Goal: Complete application form: Complete application form

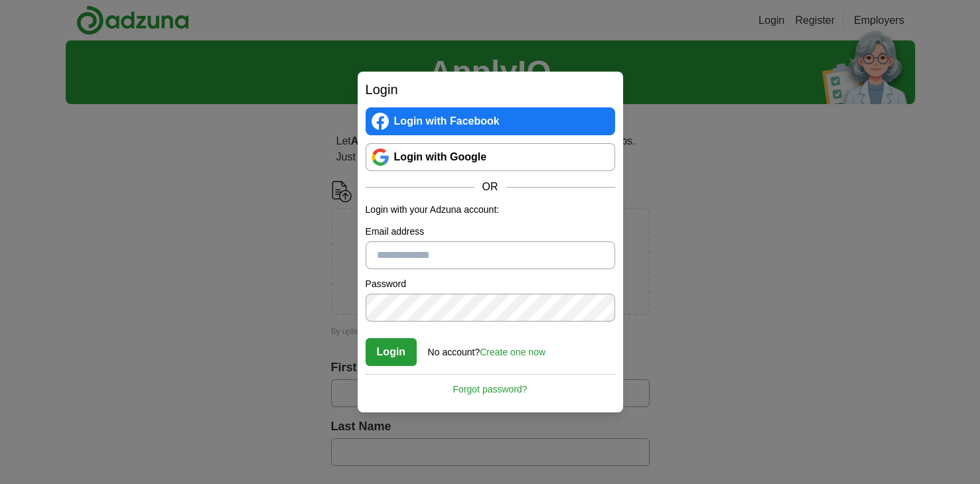
click at [384, 255] on input "Email address" at bounding box center [491, 256] width 250 height 28
type input "**********"
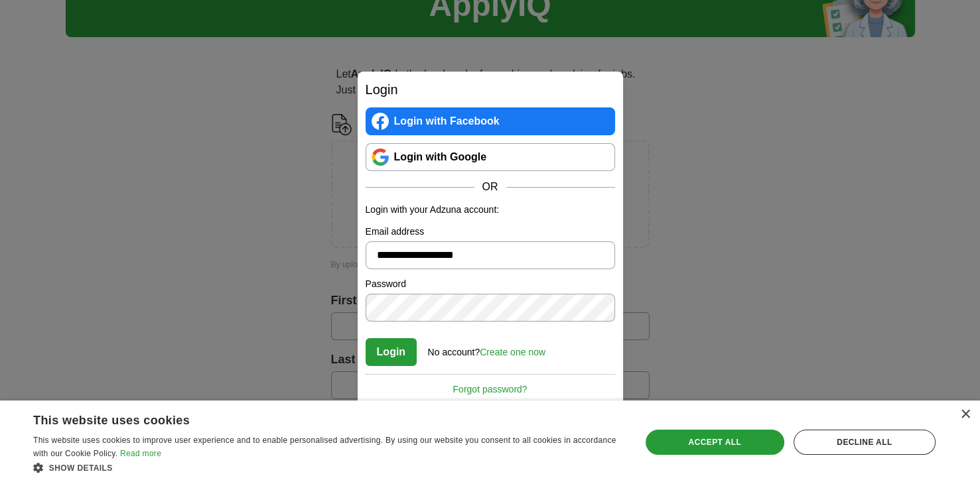
scroll to position [133, 0]
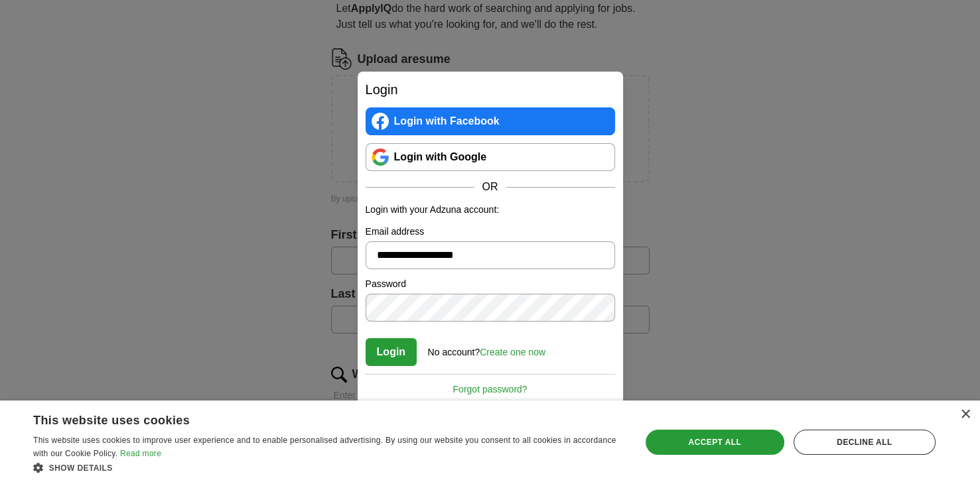
click at [516, 350] on link "Create one now" at bounding box center [513, 352] width 66 height 11
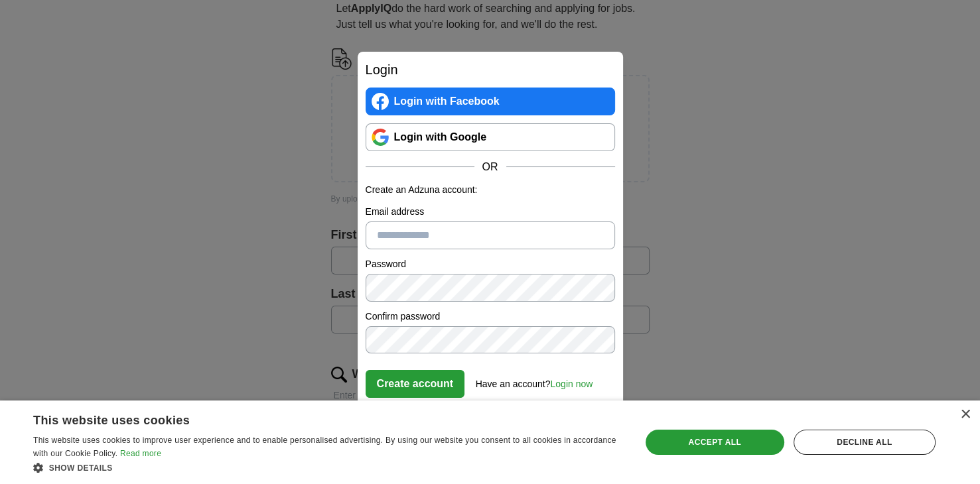
click at [393, 246] on input "Email address" at bounding box center [491, 236] width 250 height 28
type input "**********"
click at [364, 342] on div "**********" at bounding box center [490, 242] width 265 height 381
click at [420, 388] on button "Create account" at bounding box center [416, 384] width 100 height 28
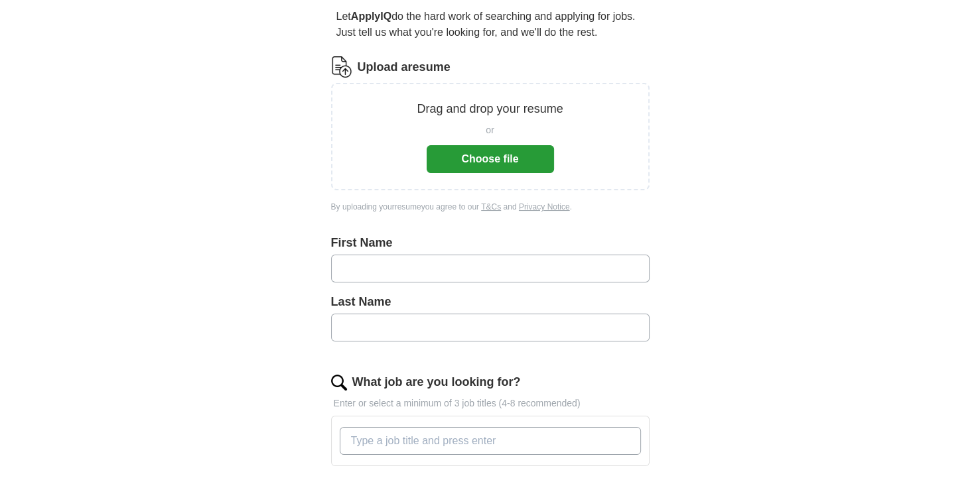
click at [392, 272] on input "text" at bounding box center [490, 269] width 319 height 28
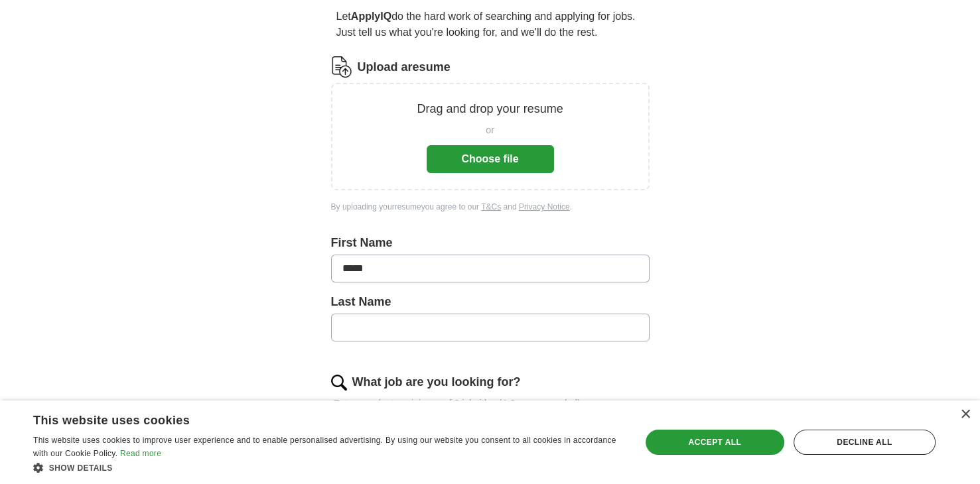
type input "*****"
click at [386, 331] on input "text" at bounding box center [490, 328] width 319 height 28
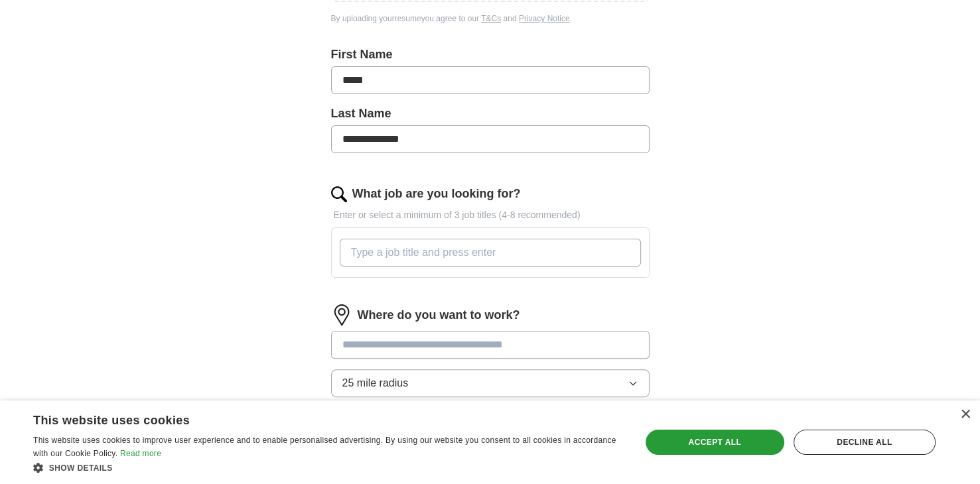
scroll to position [324, 0]
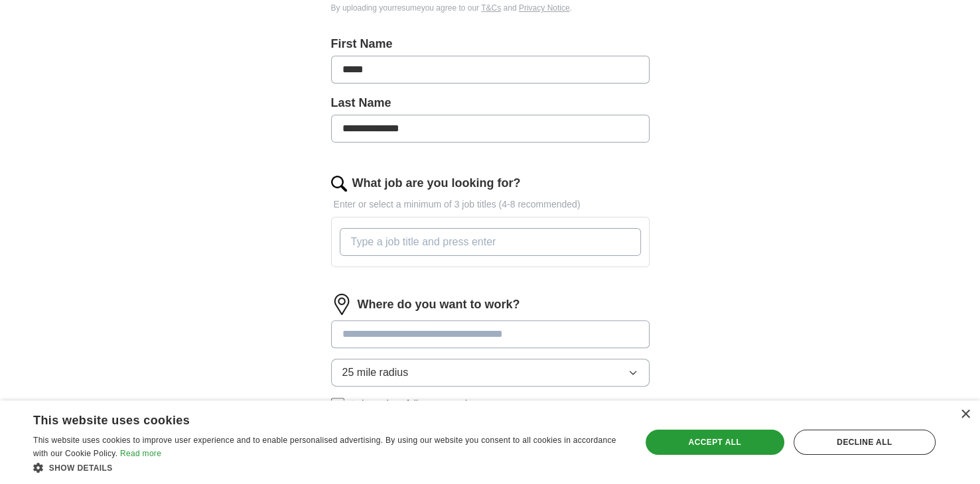
type input "**********"
click at [520, 240] on input "What job are you looking for?" at bounding box center [490, 242] width 301 height 28
click at [441, 240] on input "retail Associate cart control" at bounding box center [490, 242] width 301 height 28
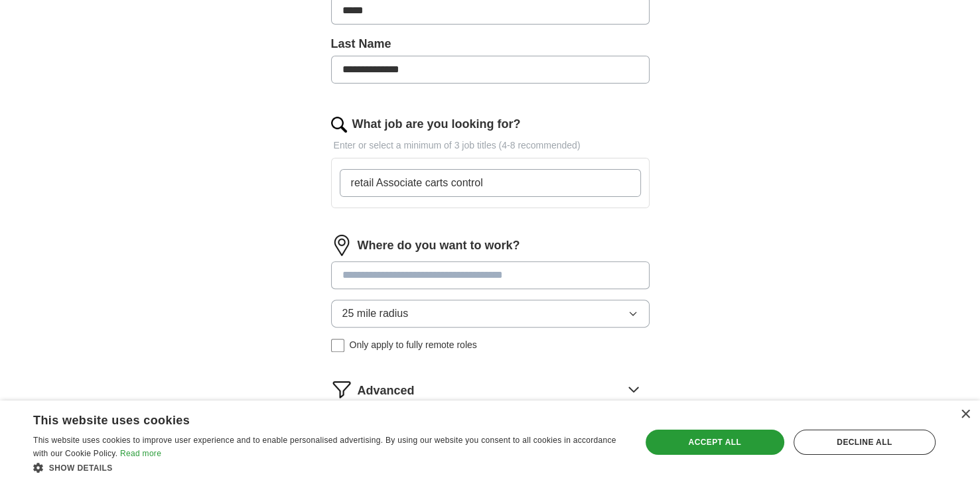
scroll to position [457, 0]
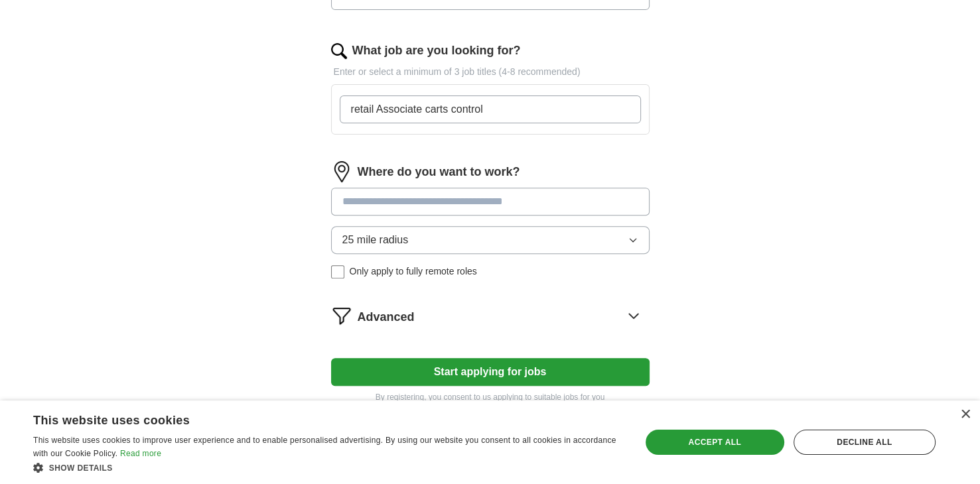
type input "retail Associate carts control"
click at [385, 200] on div "Where do you want to work? 25 mile radius Only apply to fully remote roles" at bounding box center [490, 225] width 319 height 128
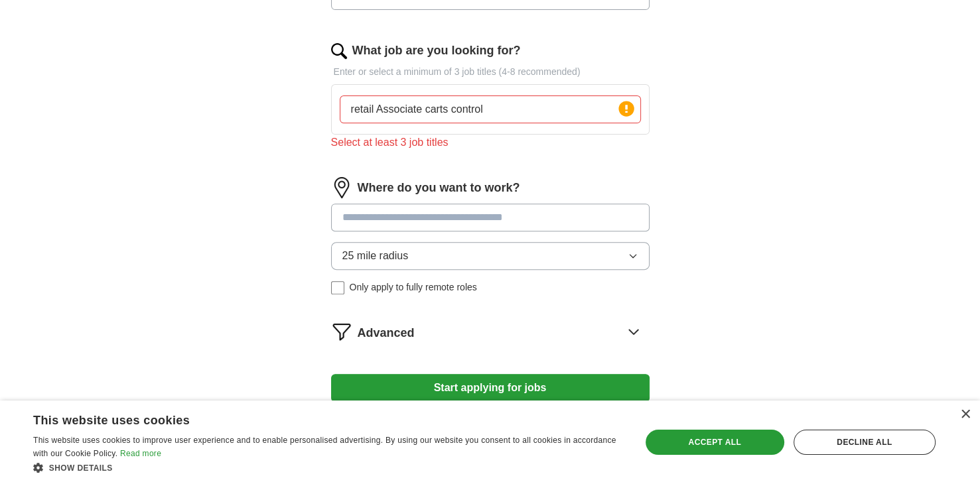
click at [636, 253] on div "Where do you want to work? 25 mile radius Only apply to fully remote roles" at bounding box center [490, 241] width 319 height 128
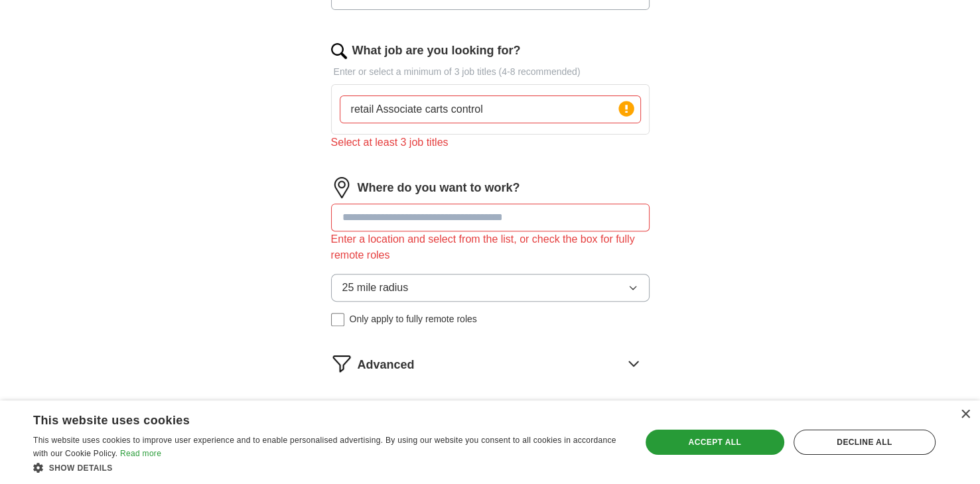
click at [376, 282] on span "25 mile radius" at bounding box center [375, 288] width 66 height 16
click at [369, 215] on input at bounding box center [490, 218] width 319 height 28
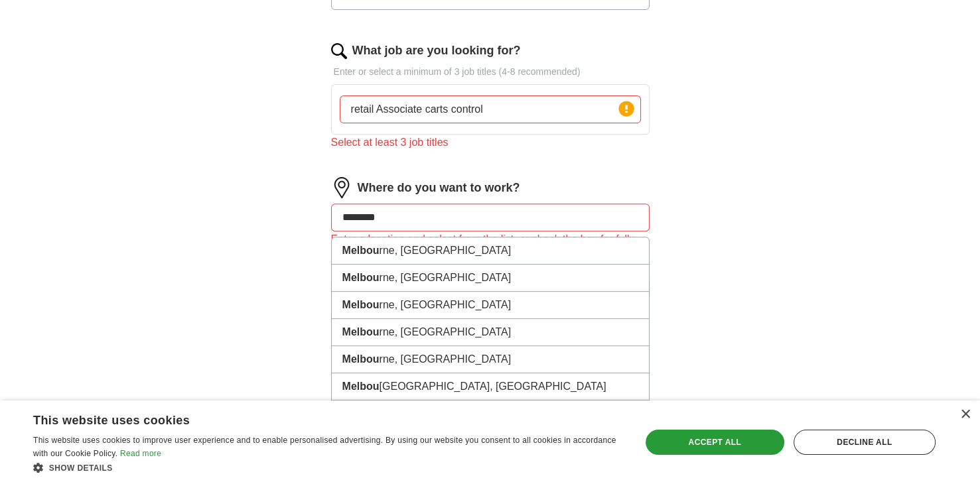
type input "*********"
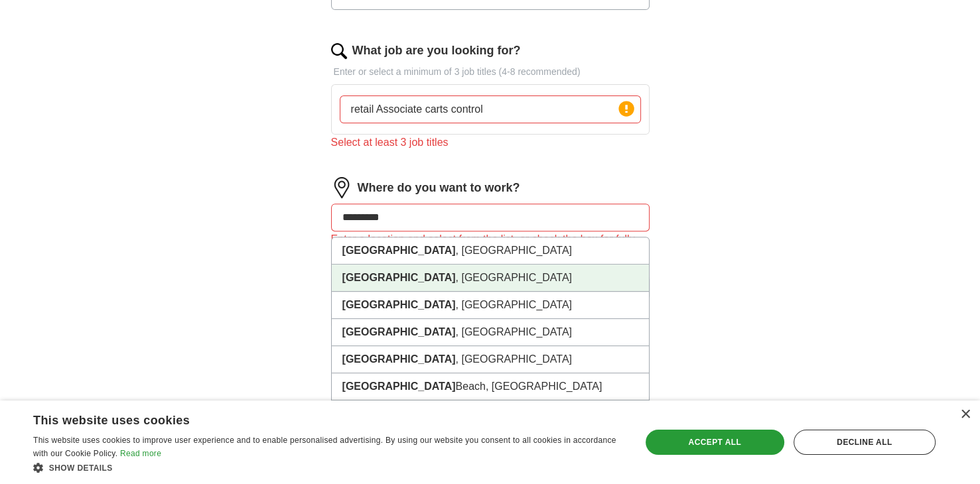
click at [390, 274] on strong "[GEOGRAPHIC_DATA]" at bounding box center [398, 277] width 113 height 11
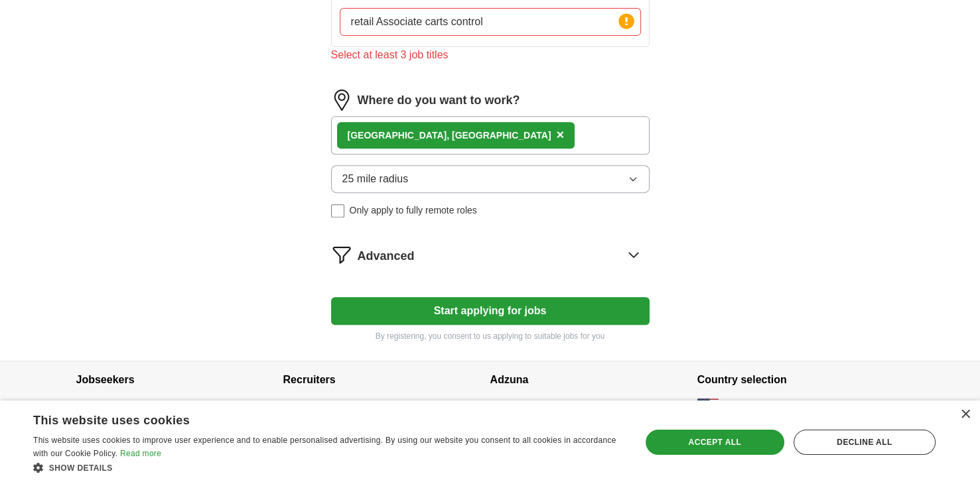
scroll to position [552, 0]
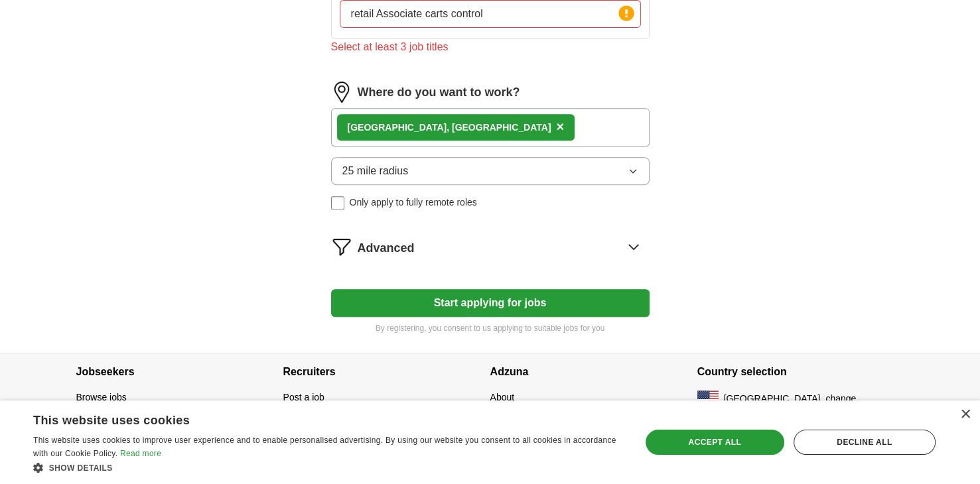
click at [473, 299] on button "Start applying for jobs" at bounding box center [490, 303] width 319 height 28
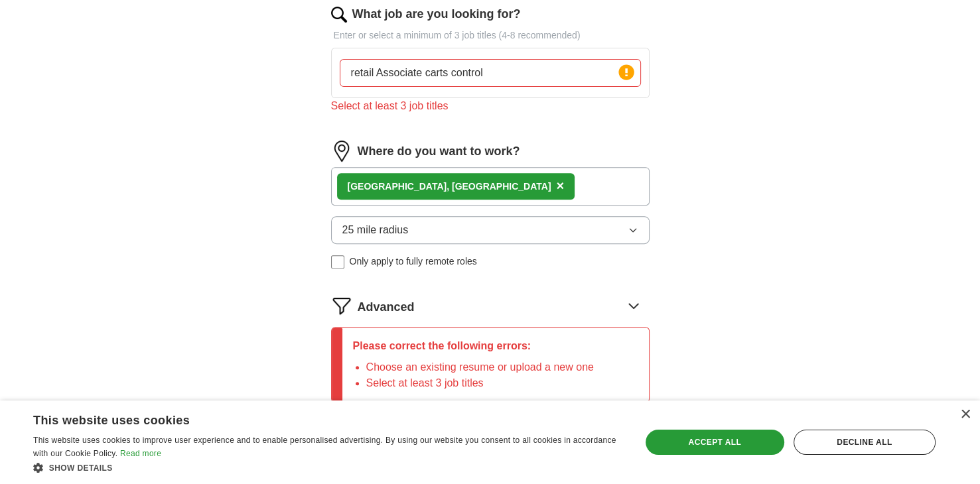
scroll to position [435, 0]
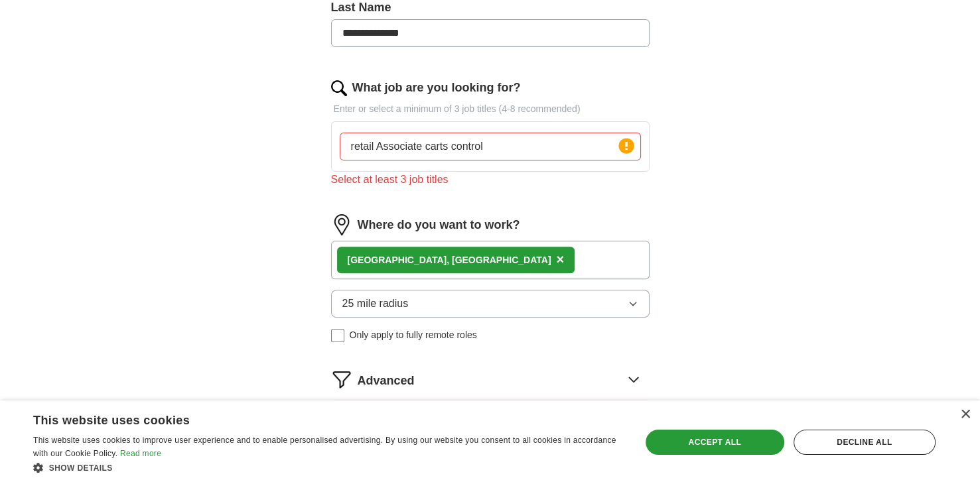
click at [496, 137] on input "retail Associate carts control" at bounding box center [490, 147] width 301 height 28
type input "r"
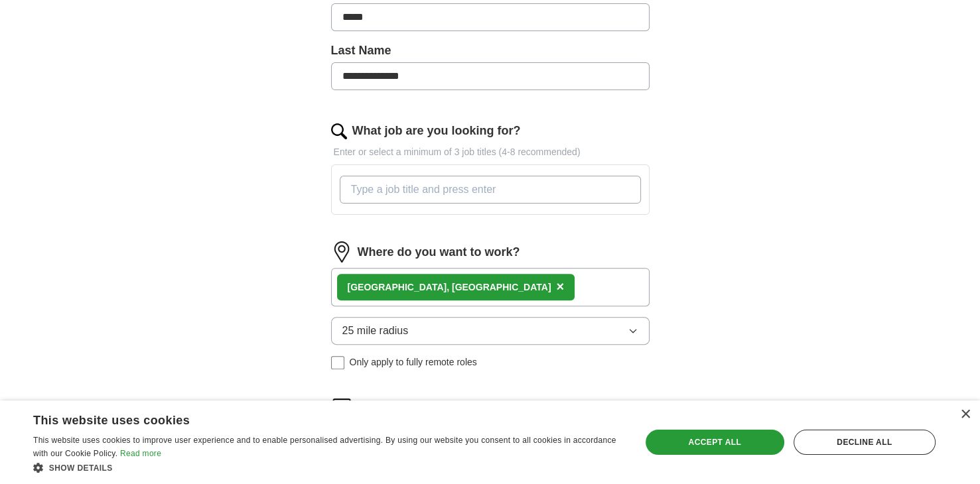
scroll to position [369, 0]
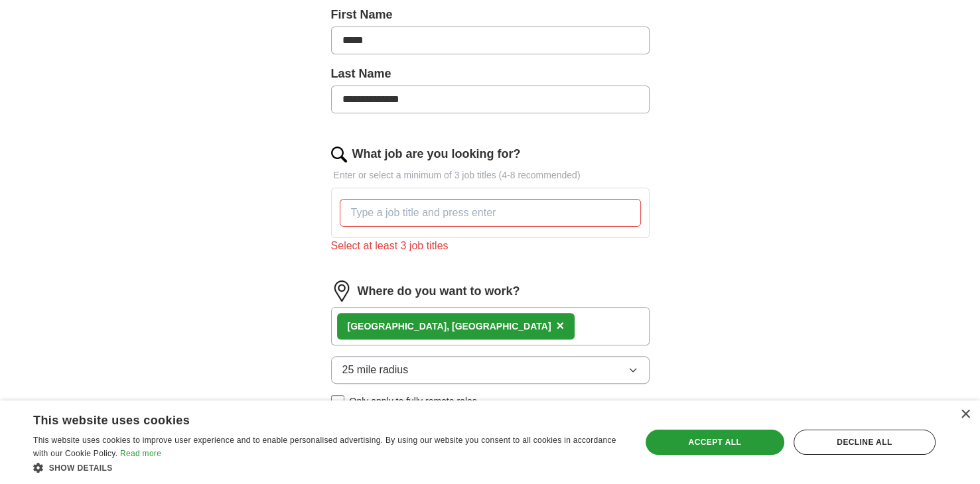
click at [334, 151] on img at bounding box center [339, 155] width 16 height 16
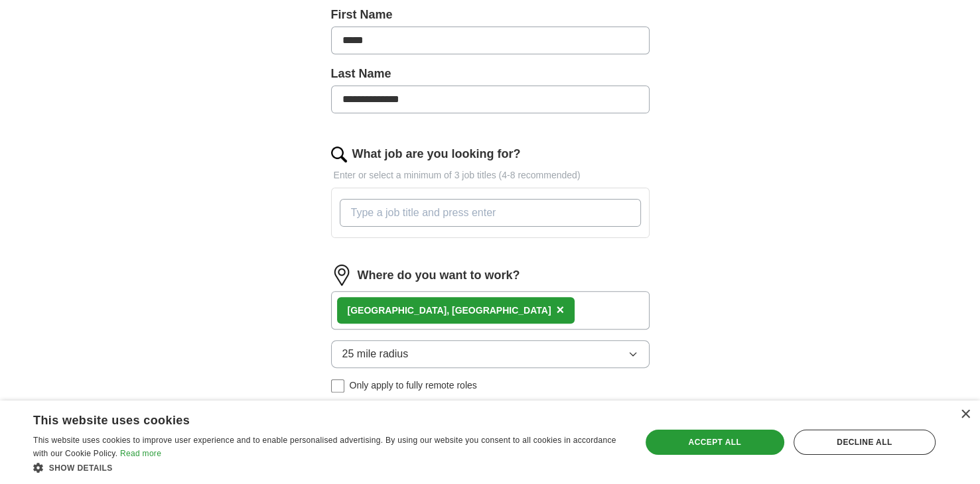
click at [370, 213] on input "What job are you looking for?" at bounding box center [490, 213] width 301 height 28
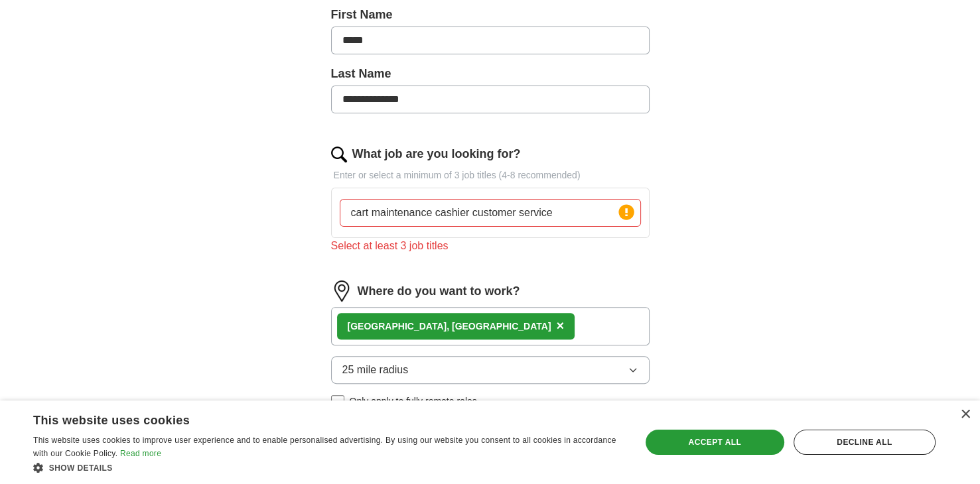
click at [613, 243] on div "What job are you looking for? Enter or select a minimum of 3 job titles (4-8 re…" at bounding box center [490, 204] width 319 height 119
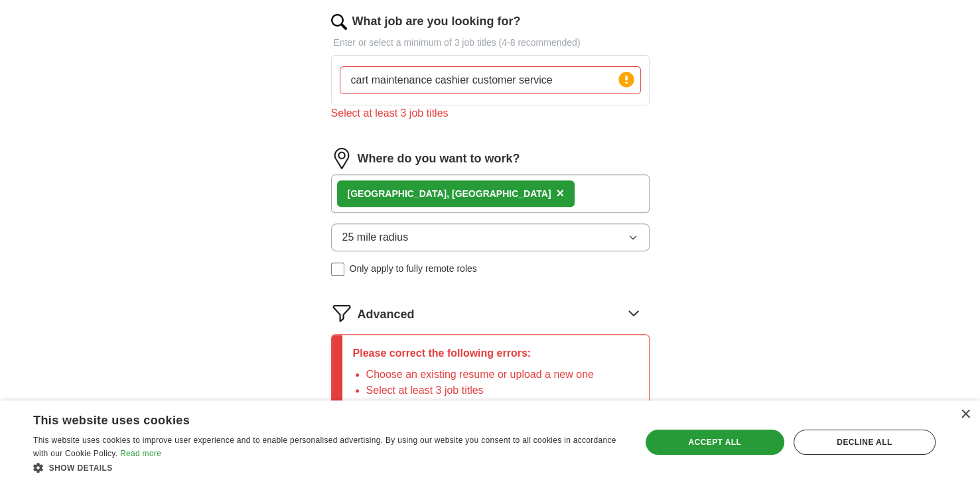
scroll to position [435, 0]
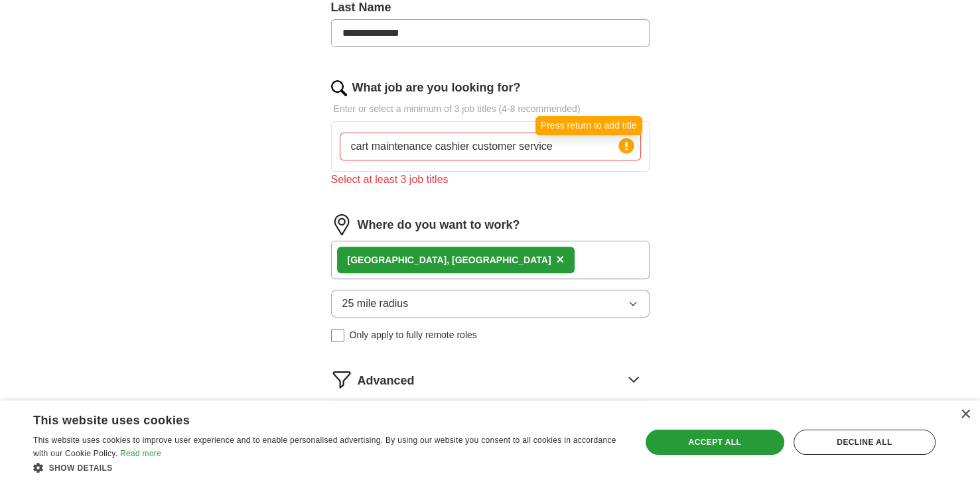
click at [627, 145] on circle at bounding box center [626, 145] width 15 height 15
click at [559, 147] on input "cart maintenance cashier customer service" at bounding box center [490, 147] width 301 height 28
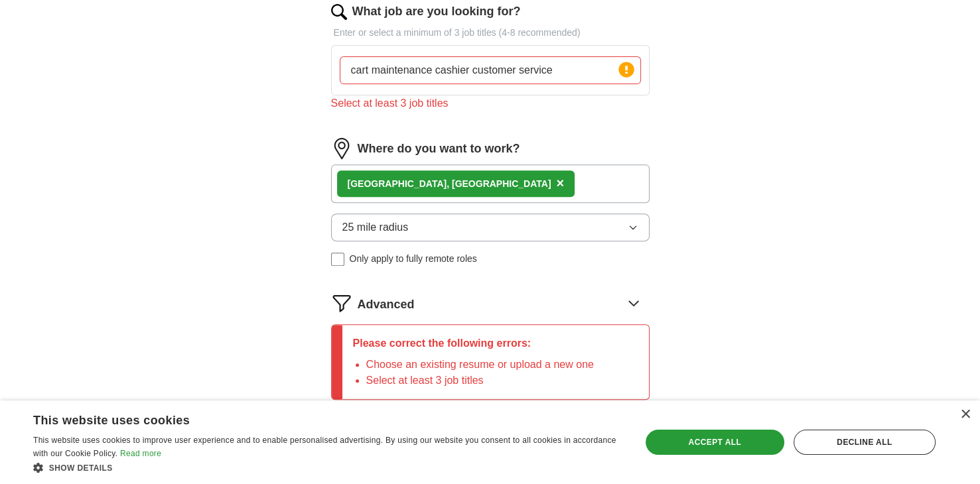
scroll to position [245, 0]
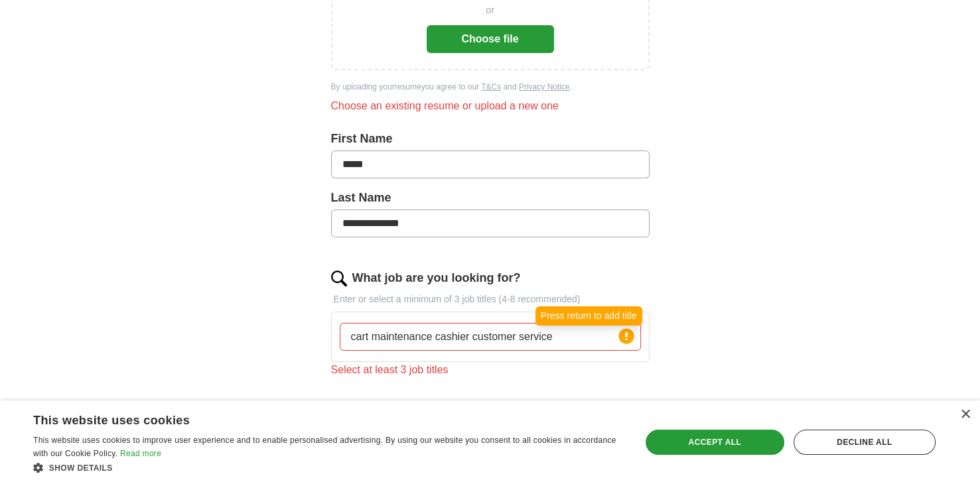
click at [625, 333] on icon at bounding box center [626, 337] width 3 height 8
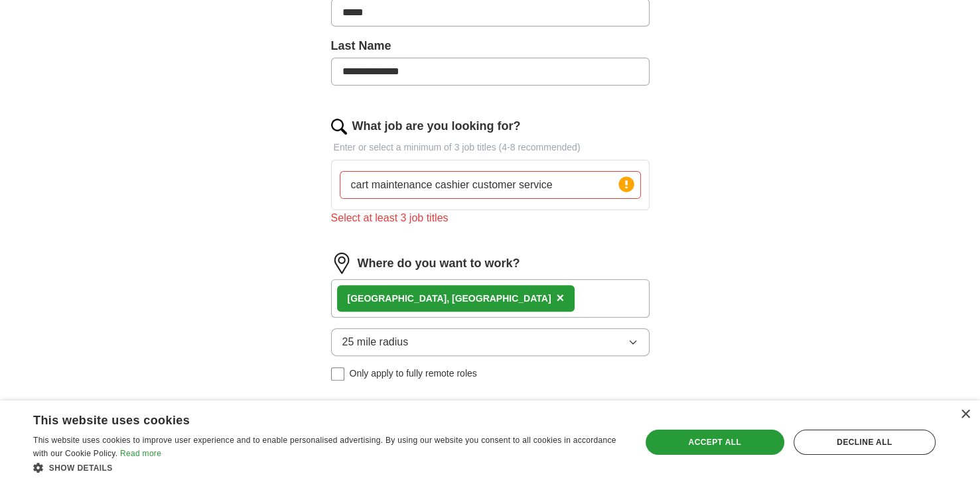
scroll to position [444, 0]
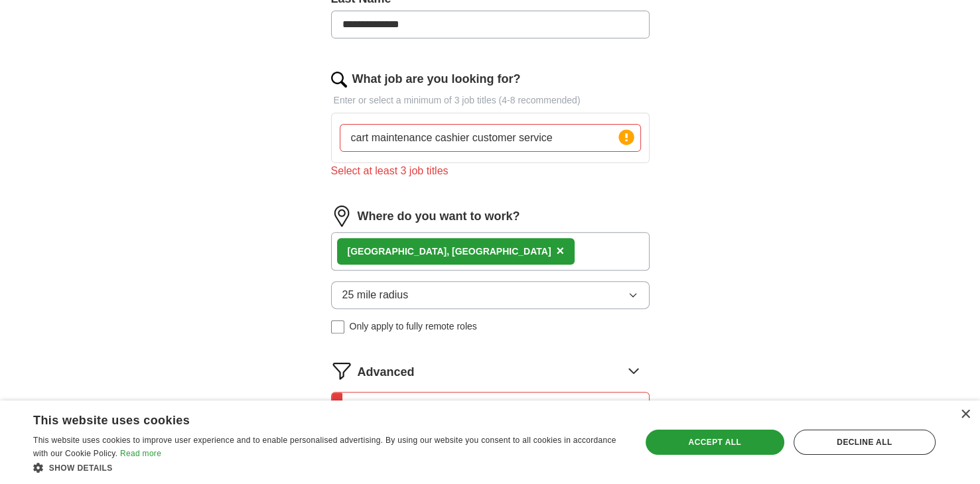
click at [433, 136] on input "cart maintenance cashier customer service" at bounding box center [490, 138] width 301 height 28
click at [595, 165] on div "Select at least 3 job titles" at bounding box center [490, 171] width 319 height 16
click at [489, 173] on div "Select at least 3 job titles" at bounding box center [490, 171] width 319 height 16
click at [623, 139] on circle at bounding box center [626, 136] width 15 height 15
click at [332, 75] on img at bounding box center [339, 80] width 16 height 16
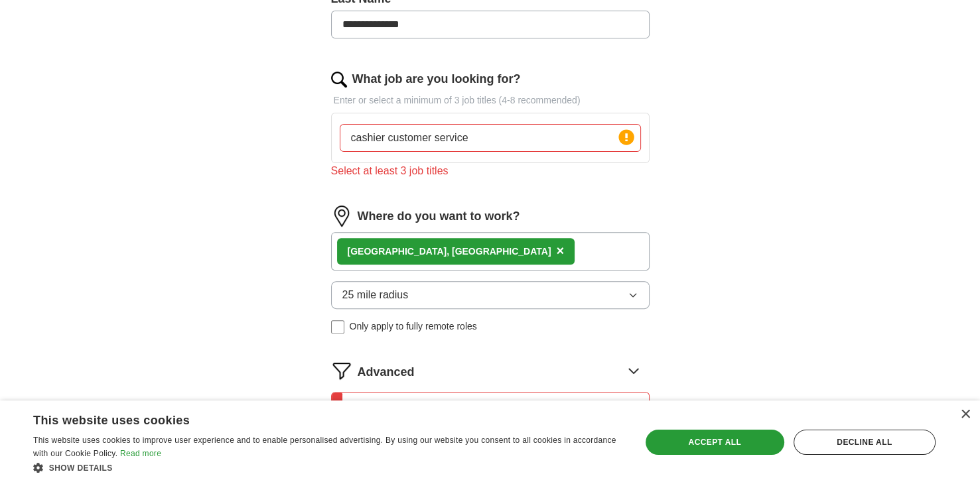
click at [481, 135] on input "cashier customer service" at bounding box center [490, 138] width 301 height 28
click at [632, 176] on div "Select at least 3 job titles" at bounding box center [490, 171] width 319 height 16
click at [630, 141] on circle at bounding box center [626, 136] width 15 height 15
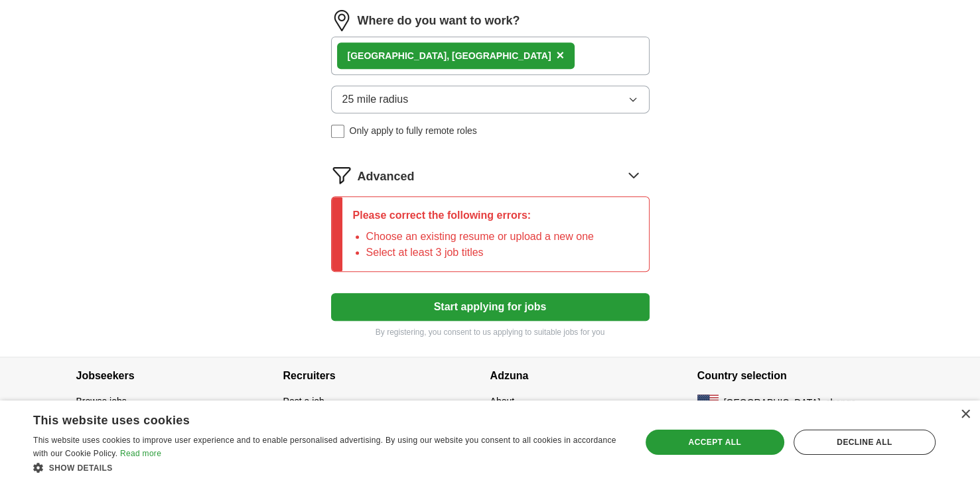
scroll to position [643, 0]
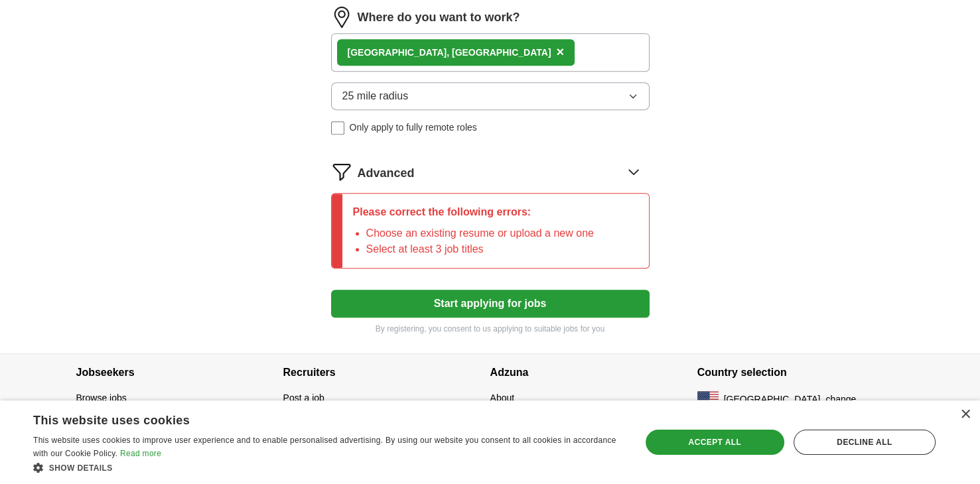
click at [490, 306] on button "Start applying for jobs" at bounding box center [490, 304] width 319 height 28
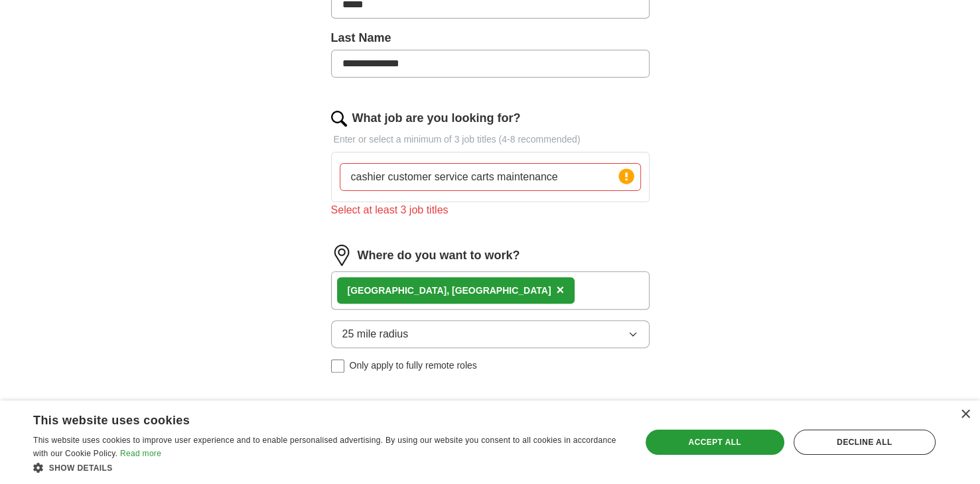
scroll to position [378, 0]
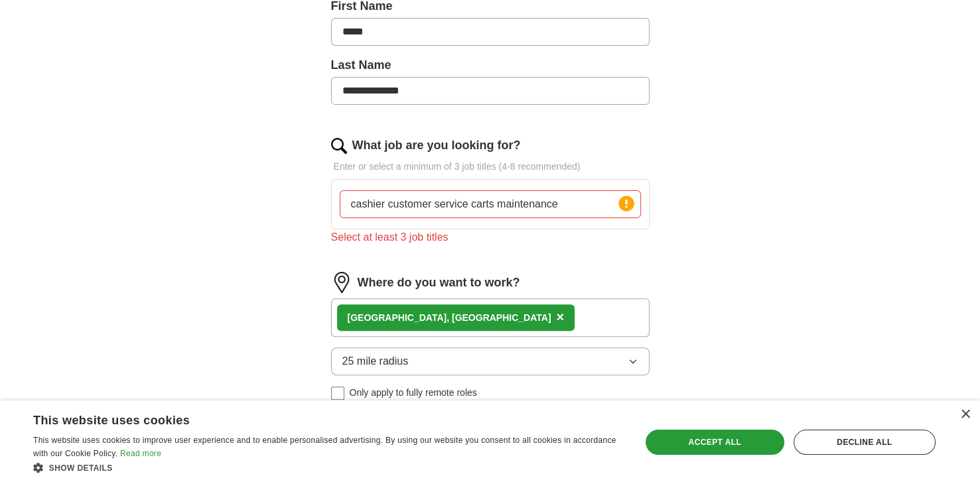
click at [514, 167] on p "Enter or select a minimum of 3 job titles (4-8 recommended)" at bounding box center [490, 167] width 319 height 14
click at [556, 165] on p "Enter or select a minimum of 3 job titles (4-8 recommended)" at bounding box center [490, 167] width 319 height 14
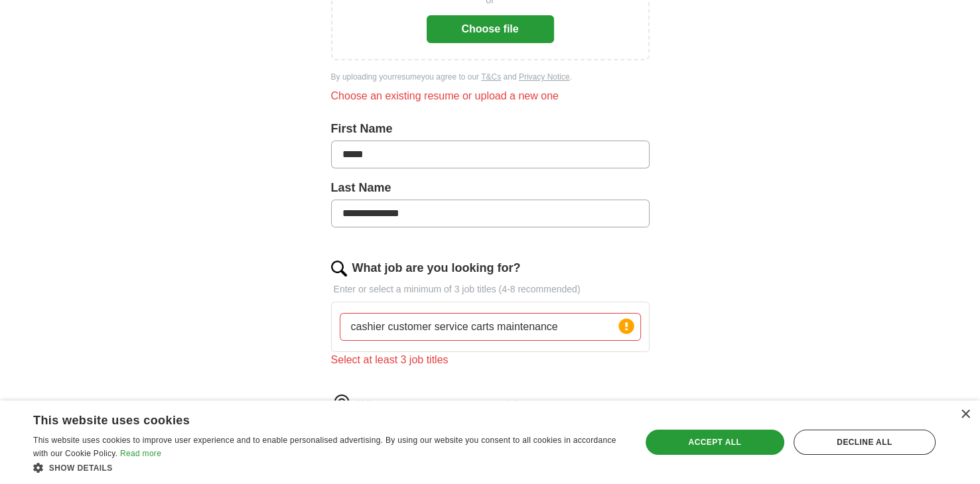
scroll to position [265, 0]
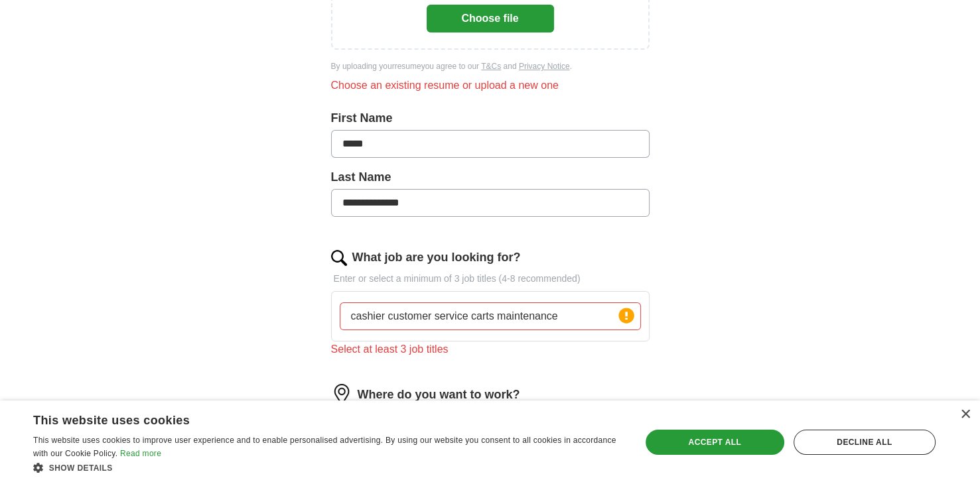
click at [481, 13] on button "Choose file" at bounding box center [490, 19] width 127 height 28
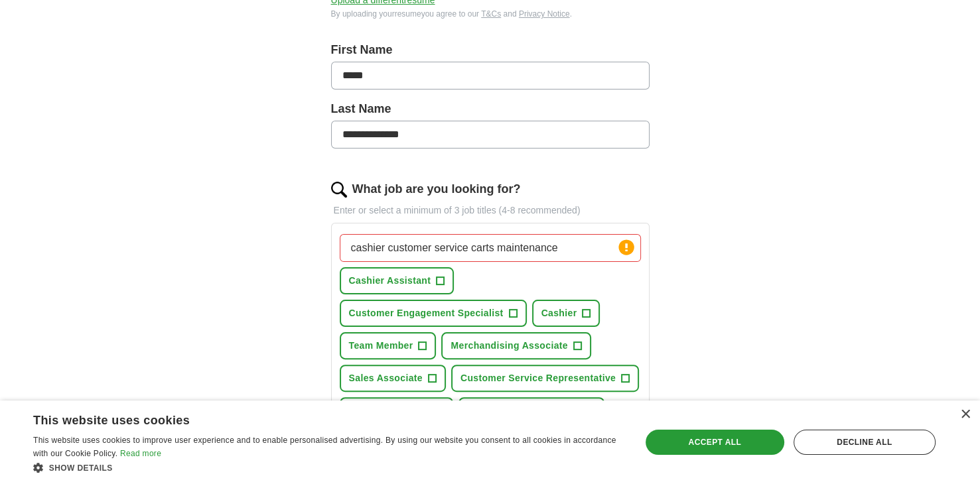
scroll to position [332, 0]
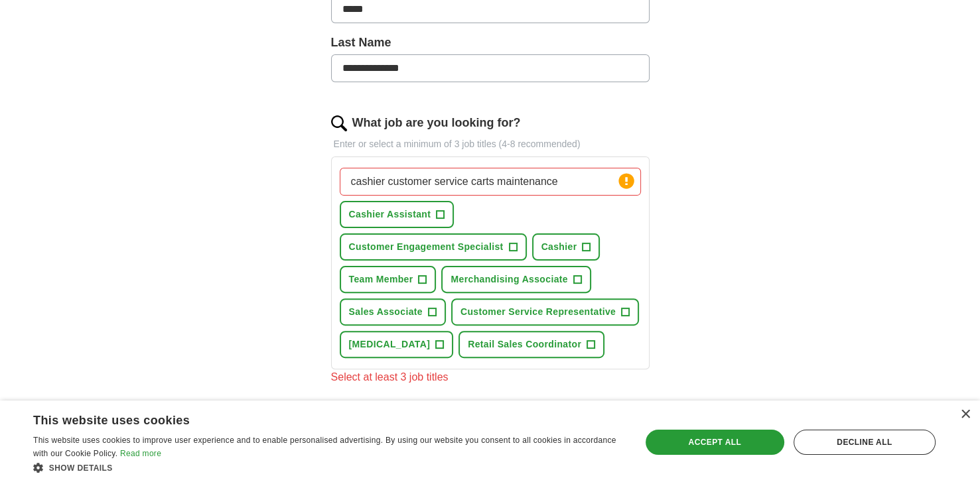
click at [570, 183] on input "cashier customer service carts maintenance" at bounding box center [490, 182] width 301 height 28
type input "c"
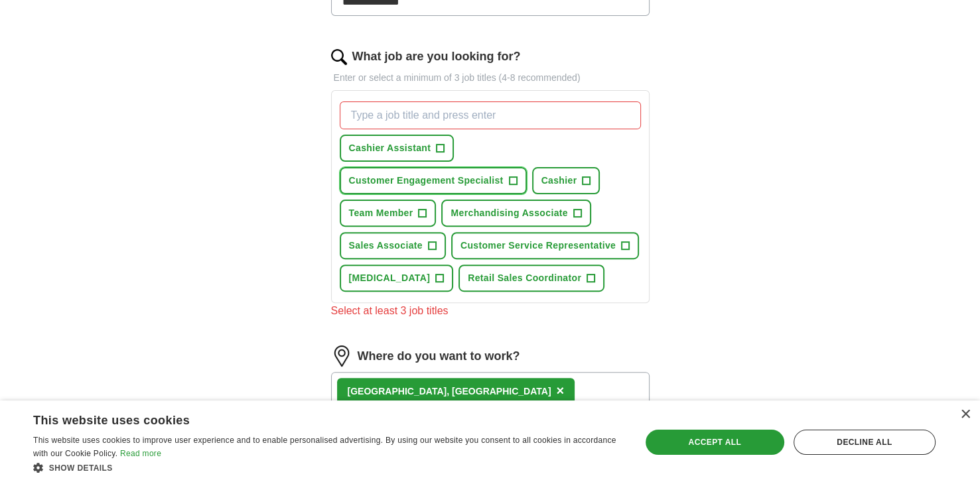
click at [392, 179] on span "Customer Engagement Specialist" at bounding box center [426, 181] width 155 height 14
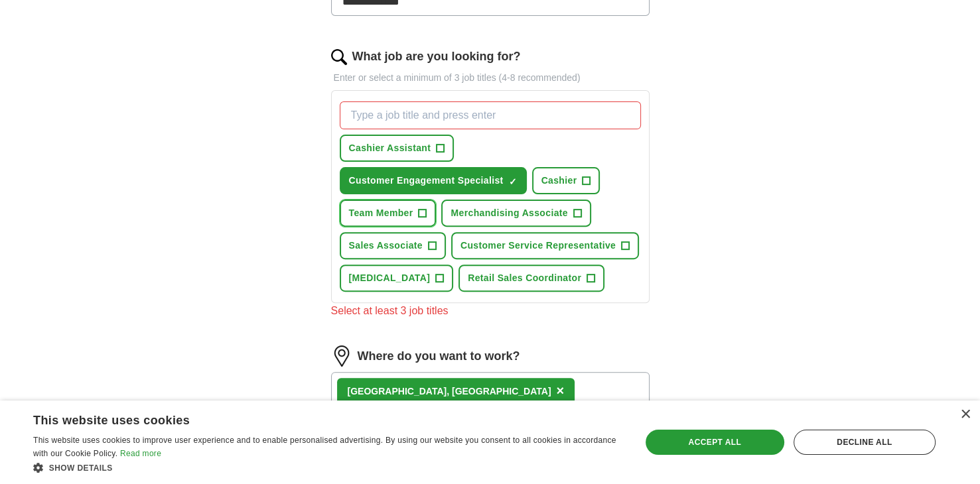
click at [394, 214] on span "Team Member" at bounding box center [381, 213] width 64 height 14
click at [492, 210] on span "Merchandising Associate" at bounding box center [509, 213] width 117 height 14
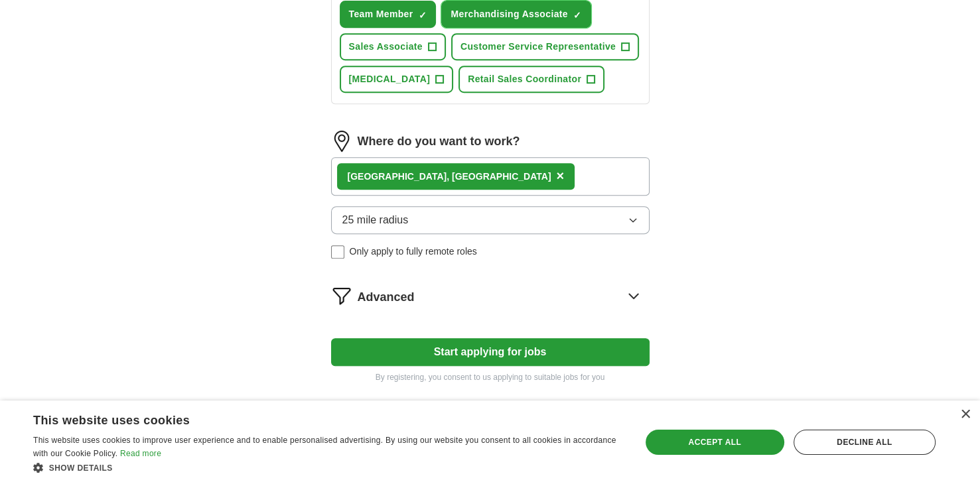
scroll to position [644, 0]
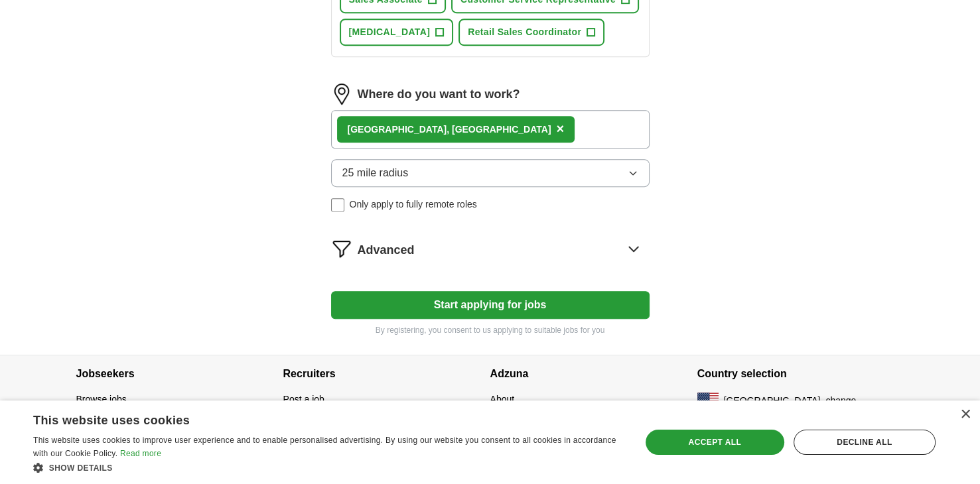
click at [489, 301] on button "Start applying for jobs" at bounding box center [490, 305] width 319 height 28
select select "**"
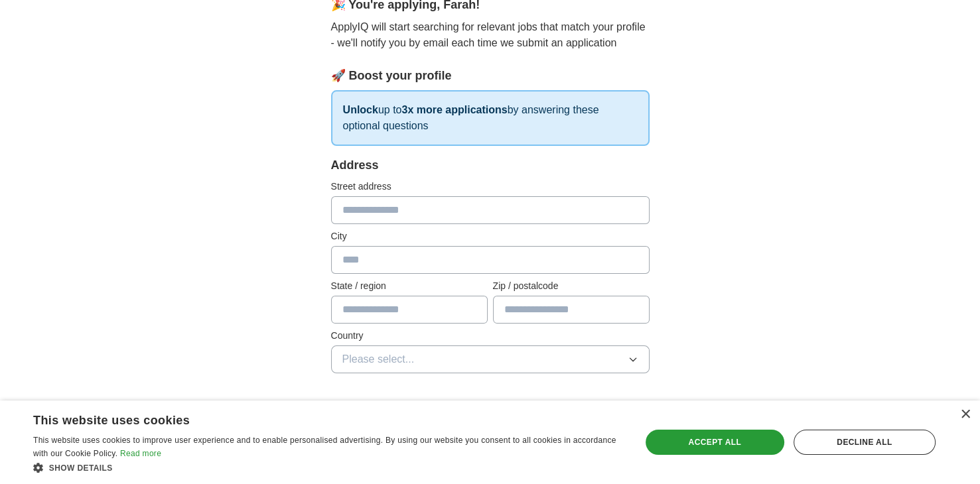
scroll to position [133, 0]
click at [356, 212] on input "text" at bounding box center [490, 210] width 319 height 28
type input "**********"
click at [350, 261] on input "text" at bounding box center [490, 260] width 319 height 28
type input "********"
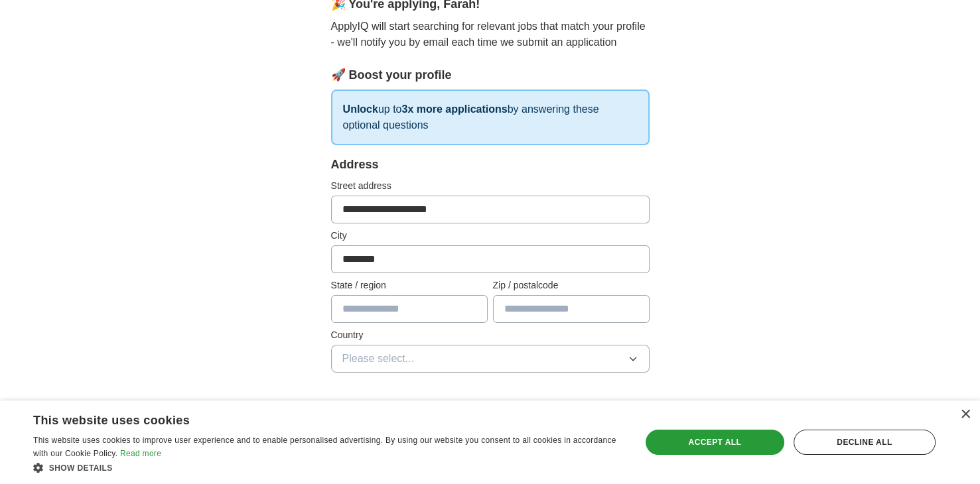
click at [368, 305] on input "text" at bounding box center [409, 309] width 157 height 28
type input "*"
type input "**"
click at [545, 311] on input "text" at bounding box center [571, 309] width 157 height 28
type input "*****"
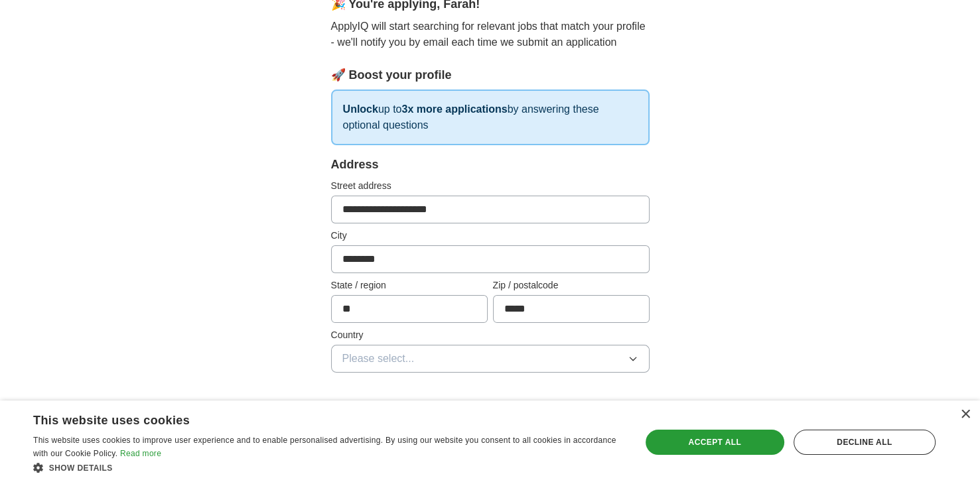
click at [382, 362] on span "Please select..." at bounding box center [378, 359] width 72 height 16
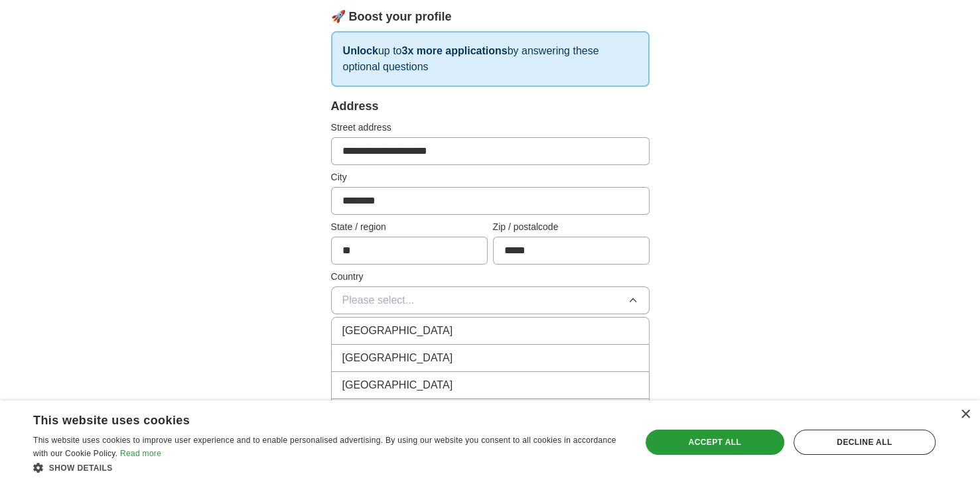
scroll to position [265, 0]
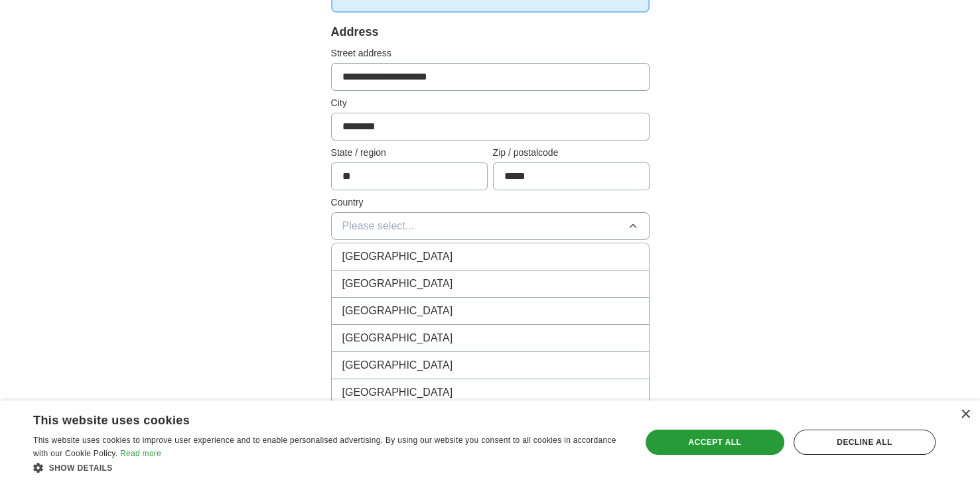
click at [385, 287] on span "[GEOGRAPHIC_DATA]" at bounding box center [397, 284] width 111 height 16
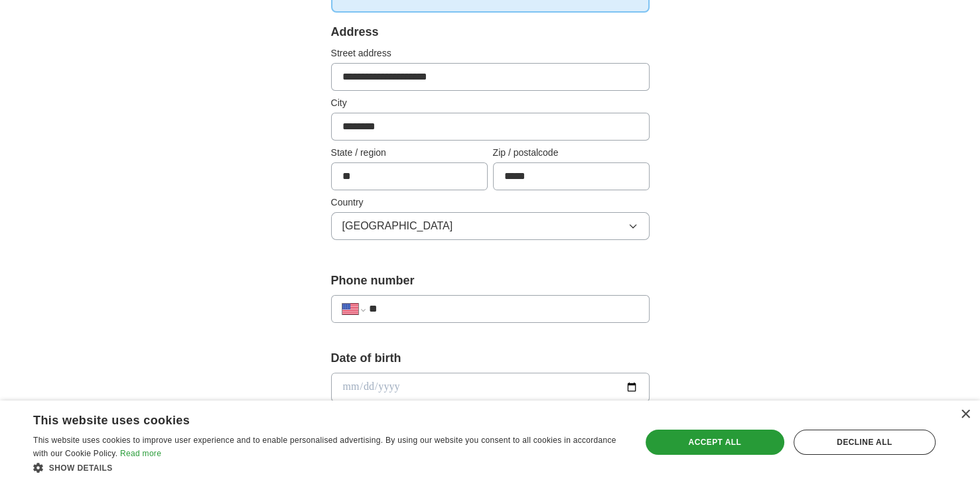
click at [433, 317] on div "**********" at bounding box center [490, 309] width 319 height 28
click at [400, 306] on input "**" at bounding box center [502, 309] width 269 height 16
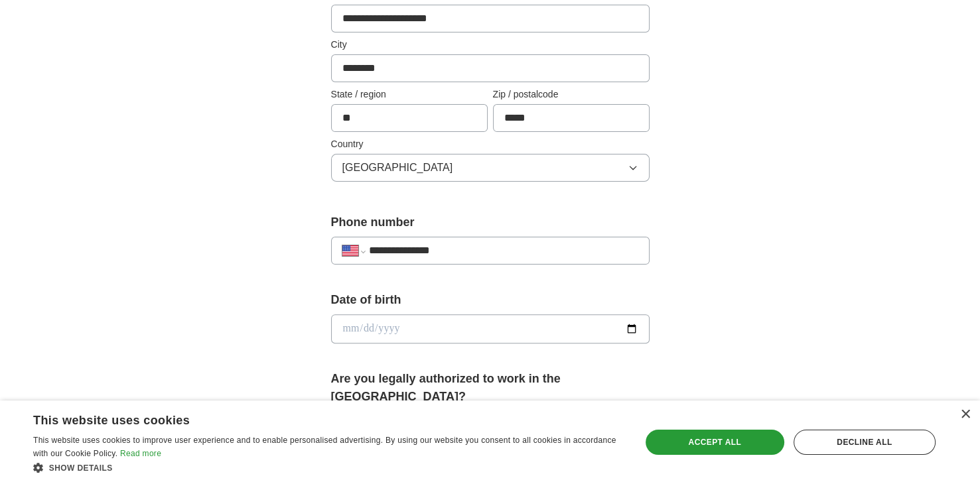
scroll to position [398, 0]
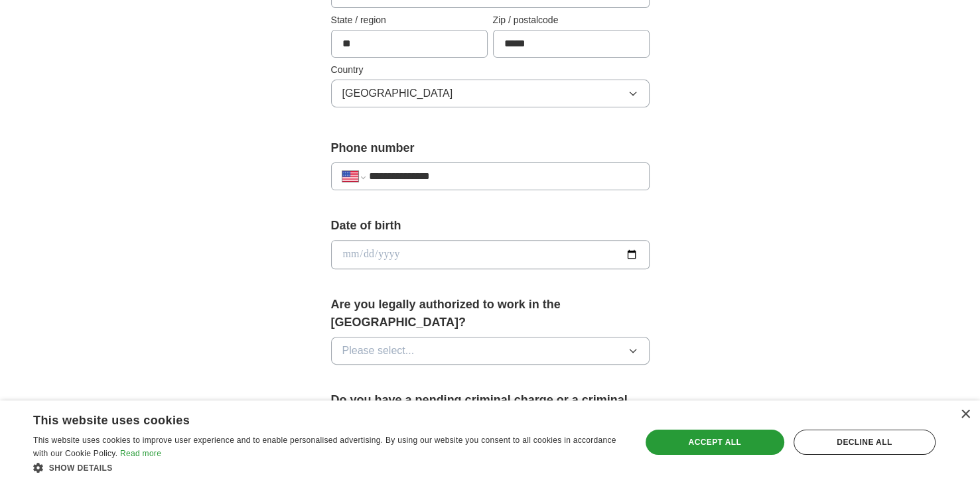
type input "**********"
click at [352, 257] on input "date" at bounding box center [490, 254] width 319 height 29
click at [352, 245] on input "date" at bounding box center [490, 254] width 319 height 29
click at [357, 248] on input "date" at bounding box center [490, 254] width 319 height 29
click at [353, 250] on input "date" at bounding box center [490, 254] width 319 height 29
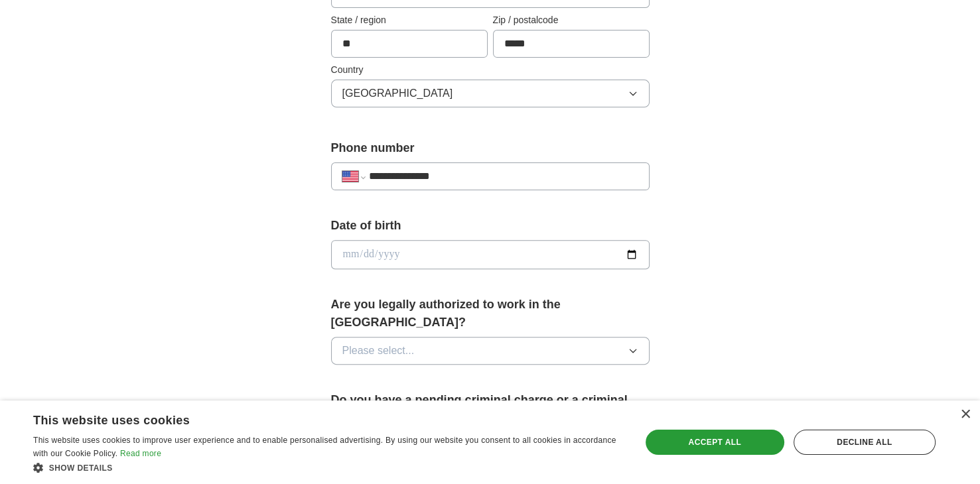
click at [354, 250] on input "date" at bounding box center [490, 254] width 319 height 29
click at [353, 250] on input "date" at bounding box center [490, 254] width 319 height 29
type input "**********"
click at [495, 275] on div "**********" at bounding box center [490, 248] width 319 height 63
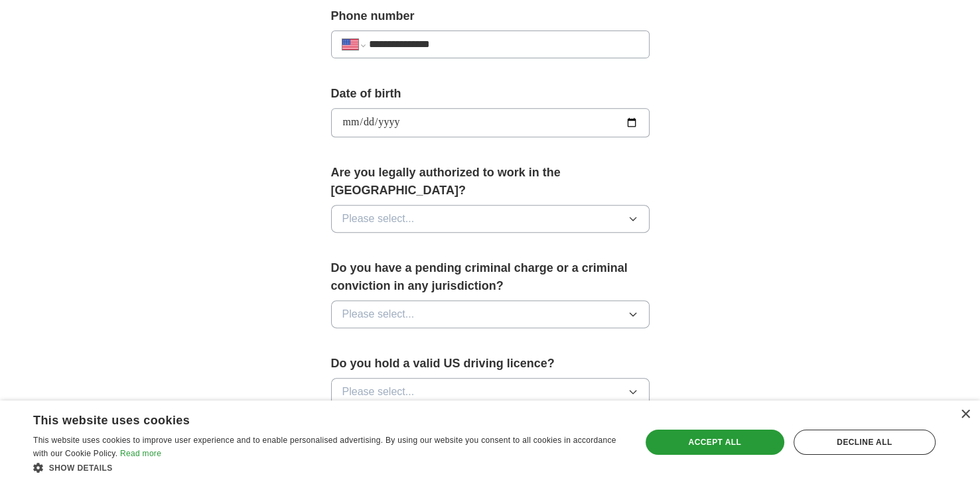
scroll to position [531, 0]
click at [634, 213] on icon "button" at bounding box center [633, 218] width 11 height 11
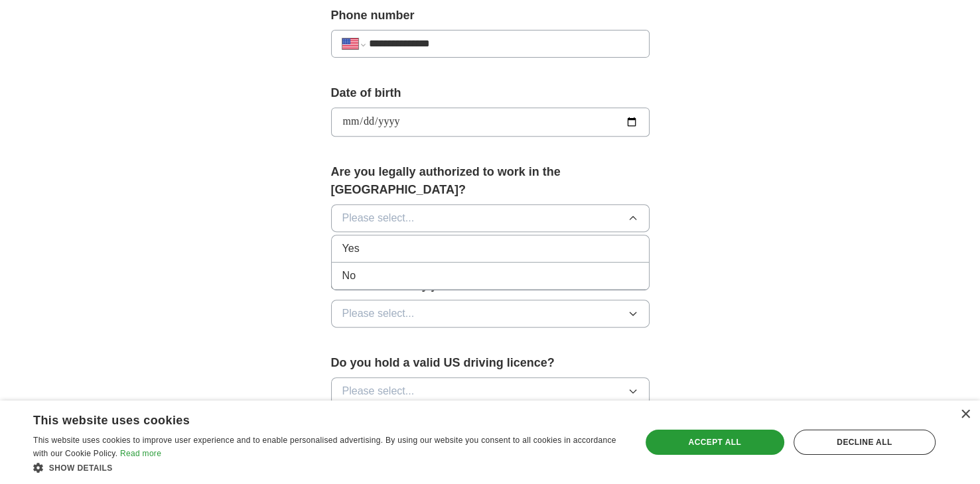
click at [400, 241] on div "Yes" at bounding box center [490, 249] width 296 height 16
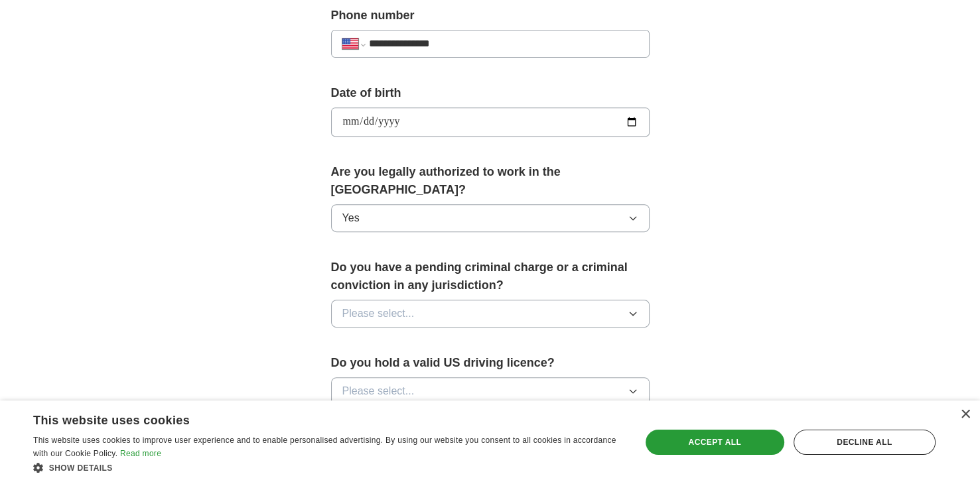
scroll to position [597, 0]
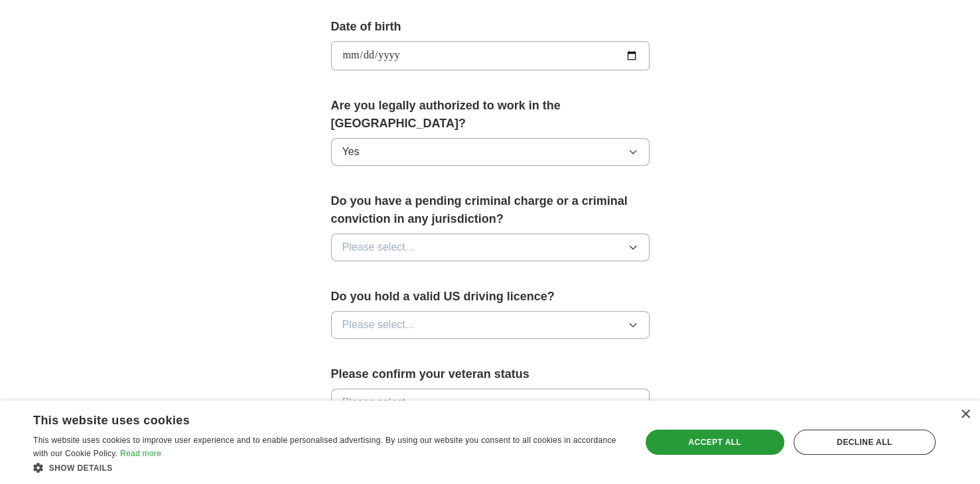
click at [632, 246] on icon "button" at bounding box center [633, 247] width 6 height 3
click at [376, 297] on div "No" at bounding box center [490, 305] width 296 height 16
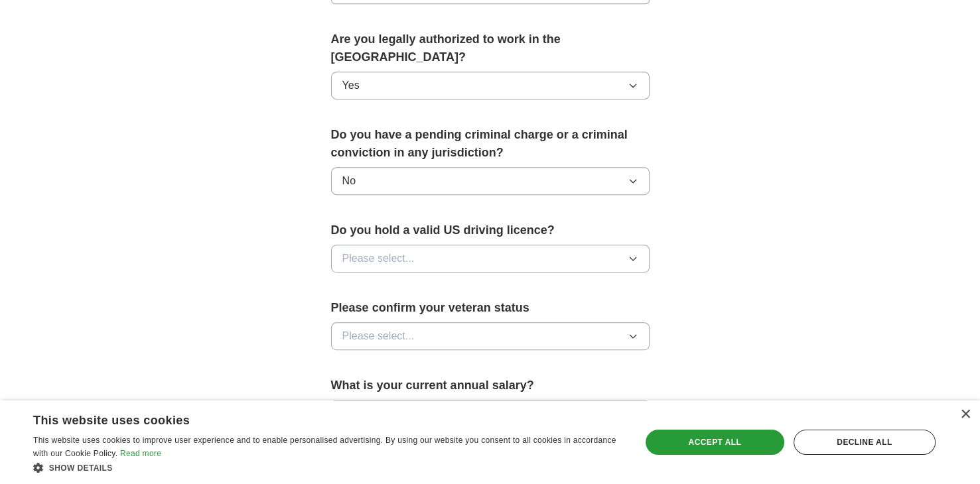
click at [636, 254] on icon "button" at bounding box center [633, 259] width 11 height 11
click at [370, 281] on div "Yes" at bounding box center [490, 289] width 296 height 16
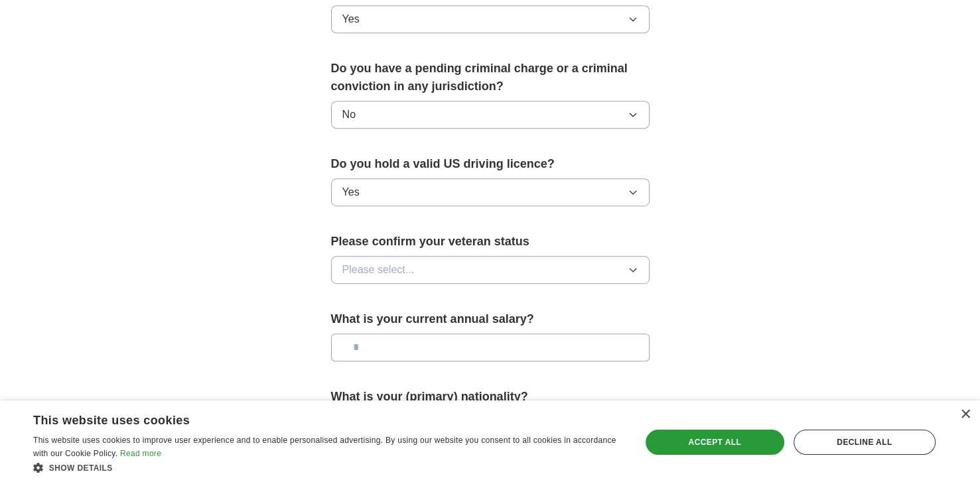
click at [629, 265] on icon "button" at bounding box center [633, 270] width 11 height 11
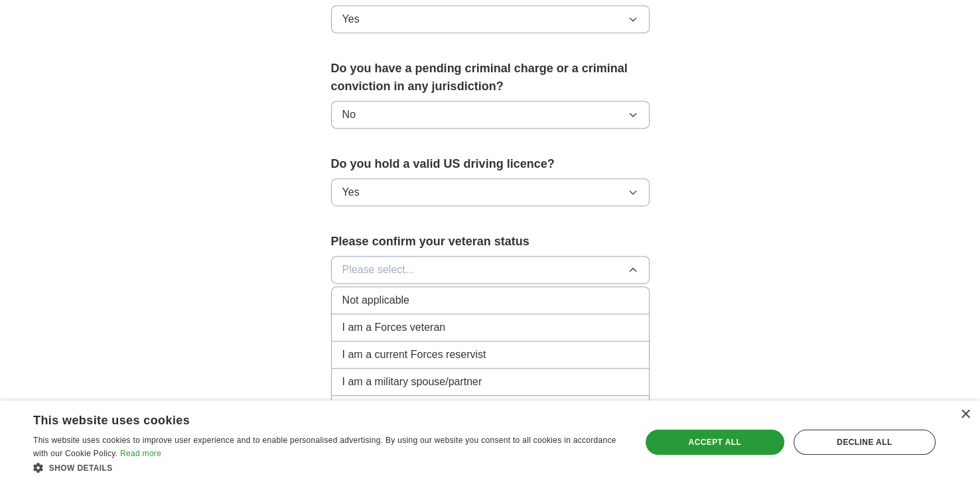
click at [357, 293] on span "Not applicable" at bounding box center [375, 301] width 67 height 16
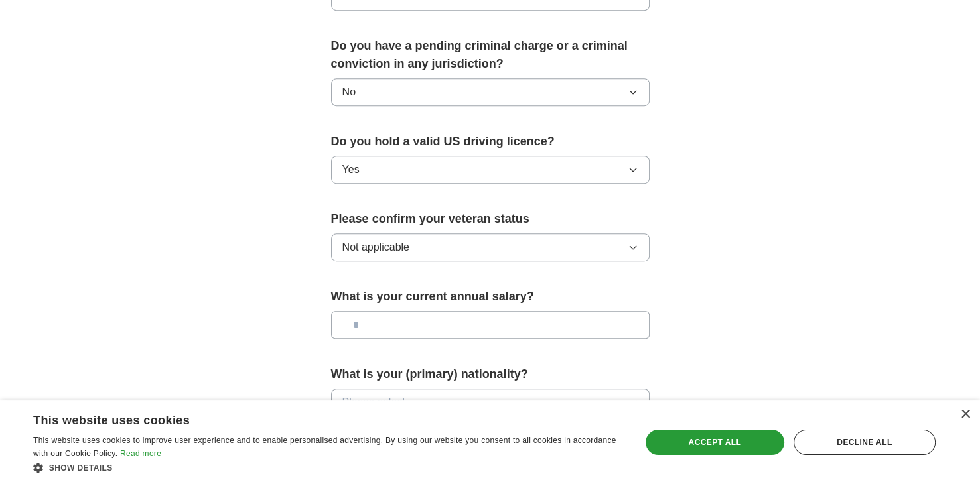
scroll to position [796, 0]
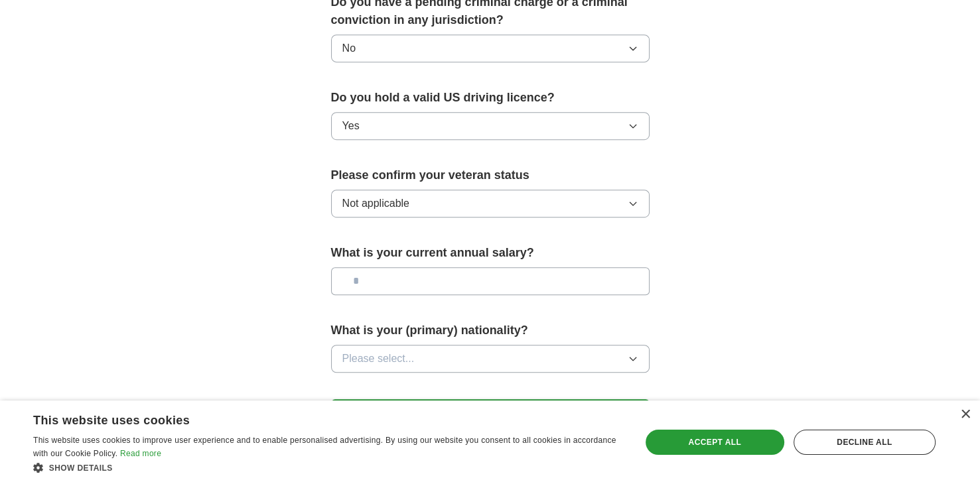
click at [392, 267] on input "text" at bounding box center [490, 281] width 319 height 28
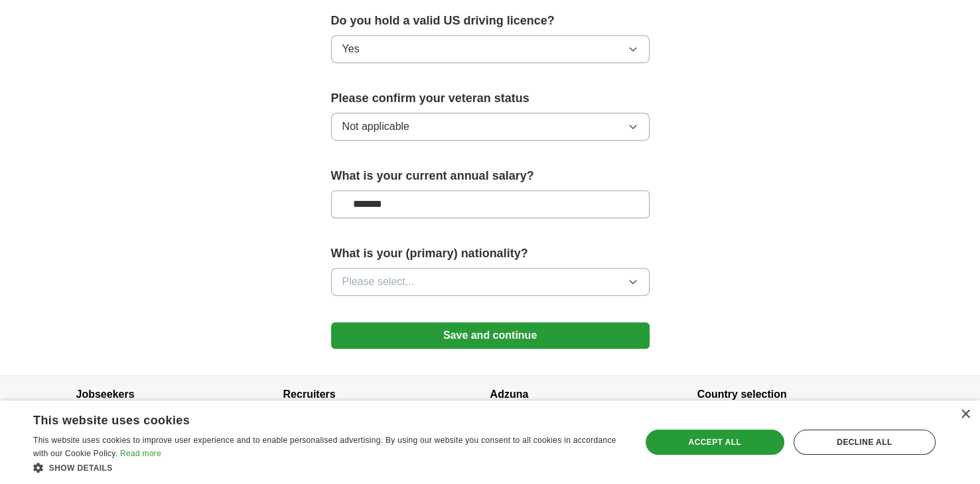
scroll to position [877, 0]
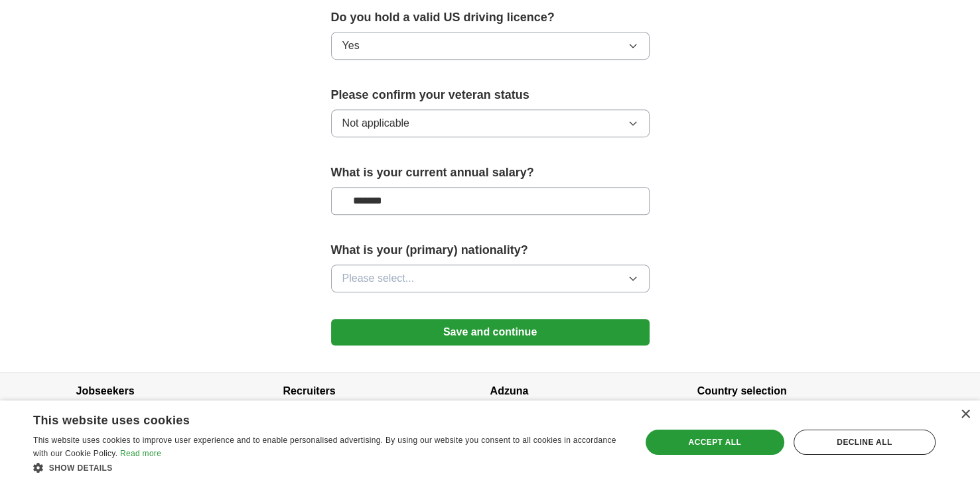
type input "*******"
click at [632, 277] on icon "button" at bounding box center [633, 278] width 6 height 3
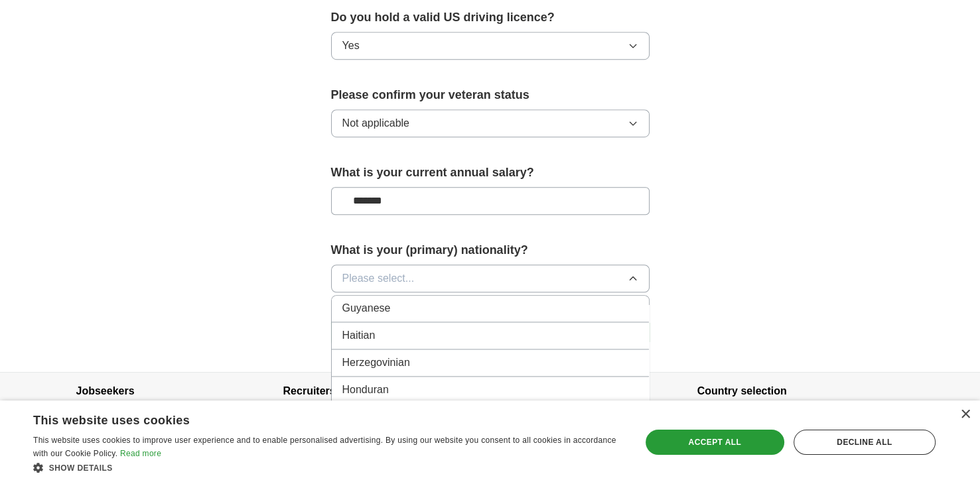
scroll to position [1991, 0]
click at [364, 351] on span "Haitian" at bounding box center [358, 359] width 33 height 16
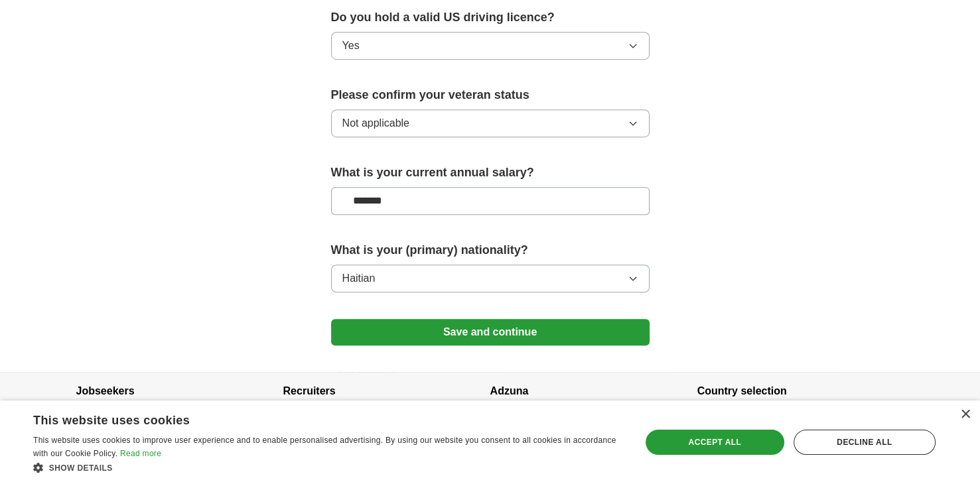
click at [494, 319] on button "Save and continue" at bounding box center [490, 332] width 319 height 27
